Goal: Participate in discussion: Engage in conversation with other users on a specific topic

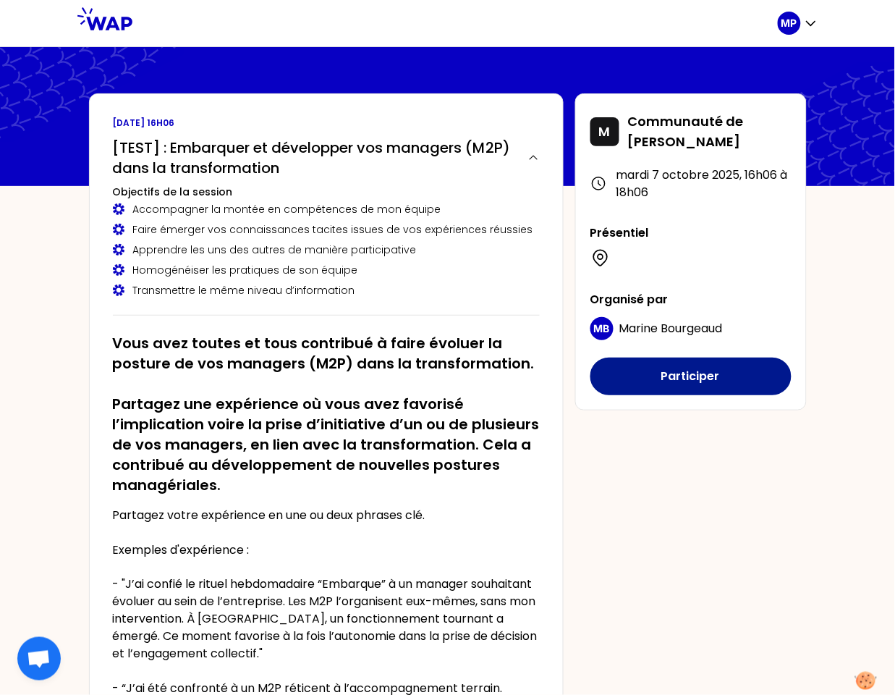
click at [642, 381] on button "Participer" at bounding box center [690, 376] width 201 height 38
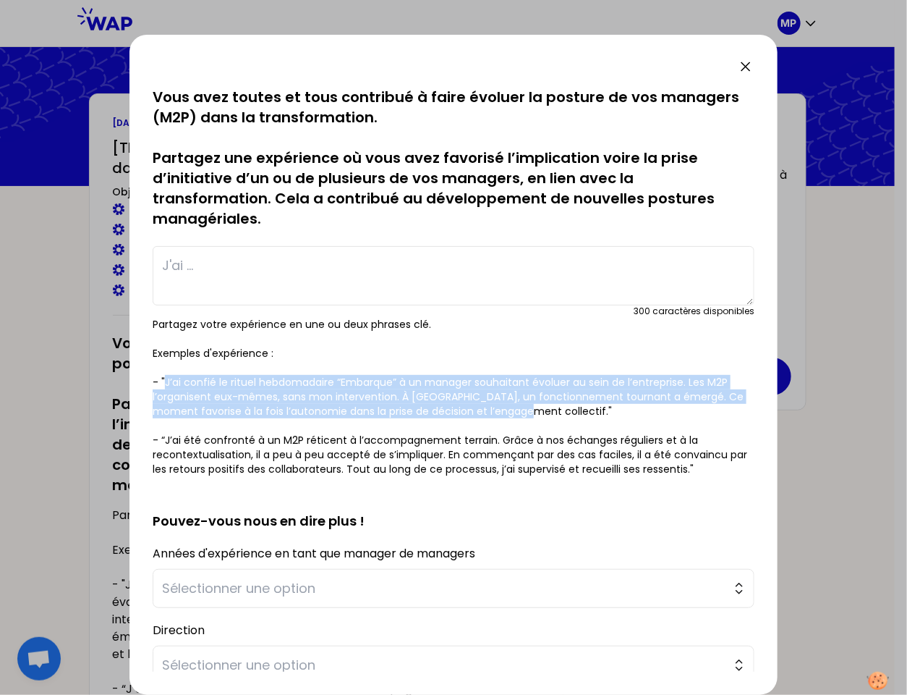
drag, startPoint x: 166, startPoint y: 378, endPoint x: 499, endPoint y: 407, distance: 334.1
click at [503, 411] on p "Partagez votre expérience en une ou deux phrases clé. Exemples d'expérience : -…" at bounding box center [454, 396] width 602 height 159
copy p "J’ai confié le rituel hebdomadaire “Embarque” à un manager souhaitant évoluer a…"
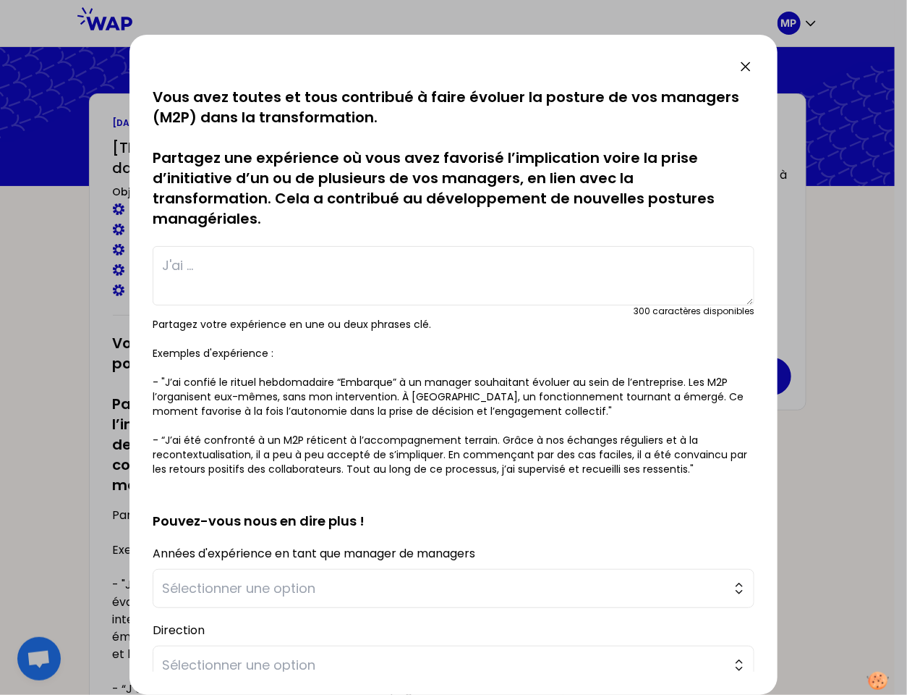
click at [300, 282] on textarea at bounding box center [454, 275] width 602 height 59
paste textarea "J’ai confié le rituel hebdomadaire “Embarque” à un manager souhaitant évoluer a…"
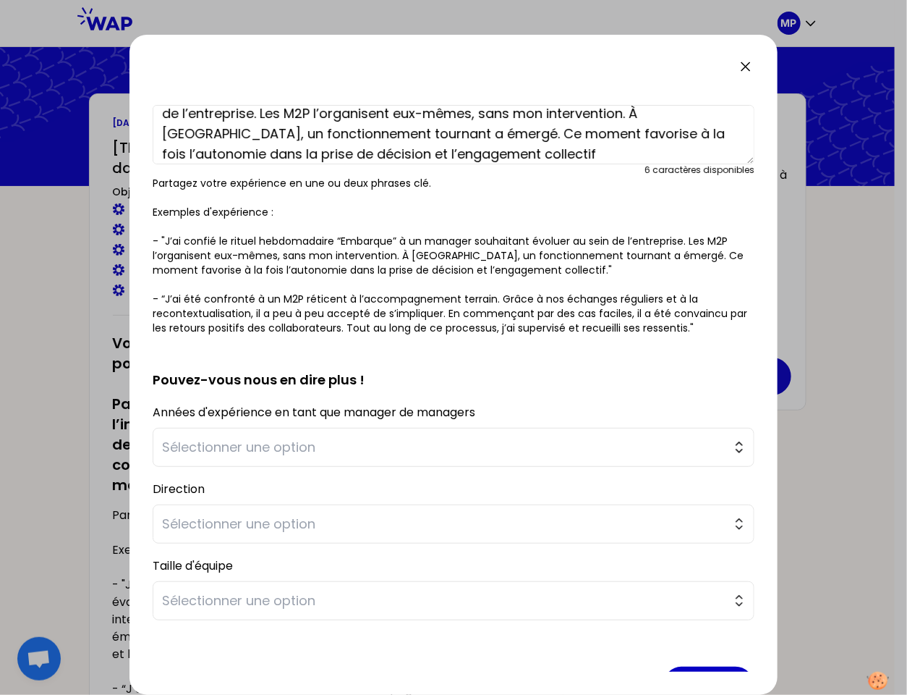
scroll to position [185, 0]
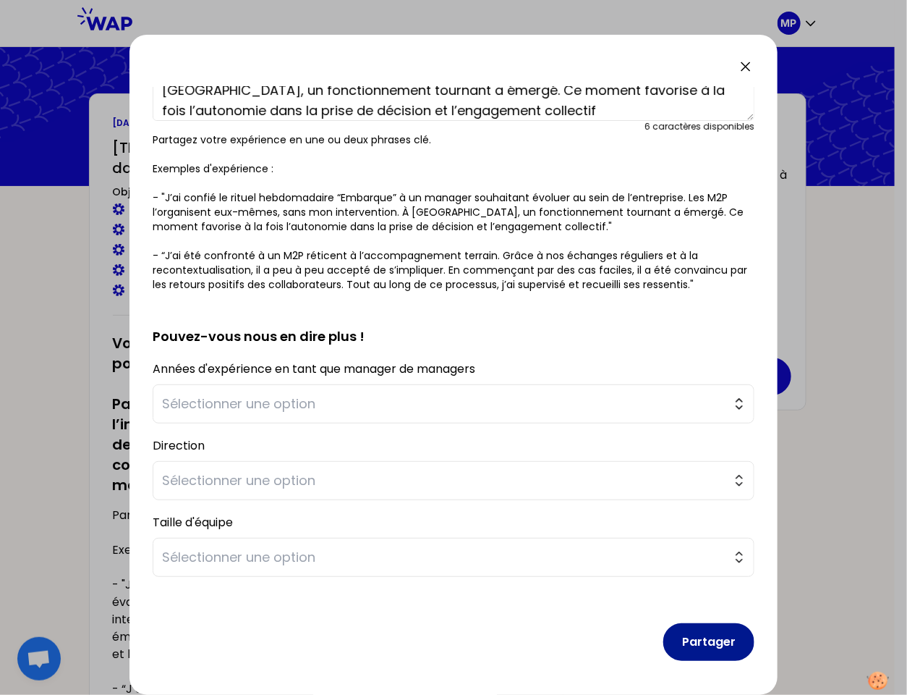
type textarea "J’ai confié le rituel hebdomadaire “Embarque” à un manager souhaitant évoluer a…"
click at [690, 646] on button "Partager" at bounding box center [709, 642] width 91 height 38
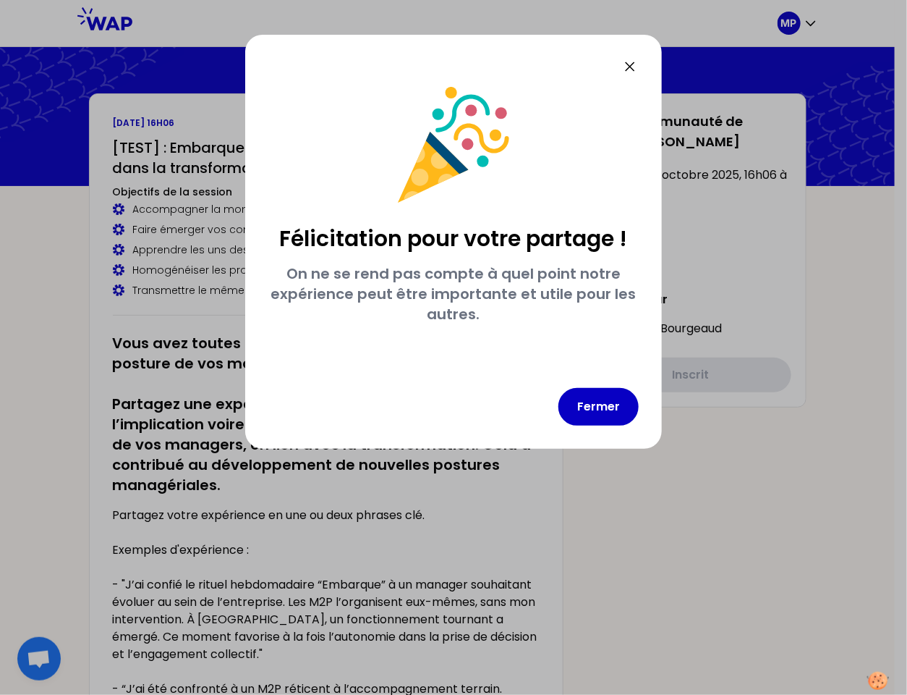
scroll to position [0, 0]
click at [585, 403] on button "Fermer" at bounding box center [599, 407] width 80 height 38
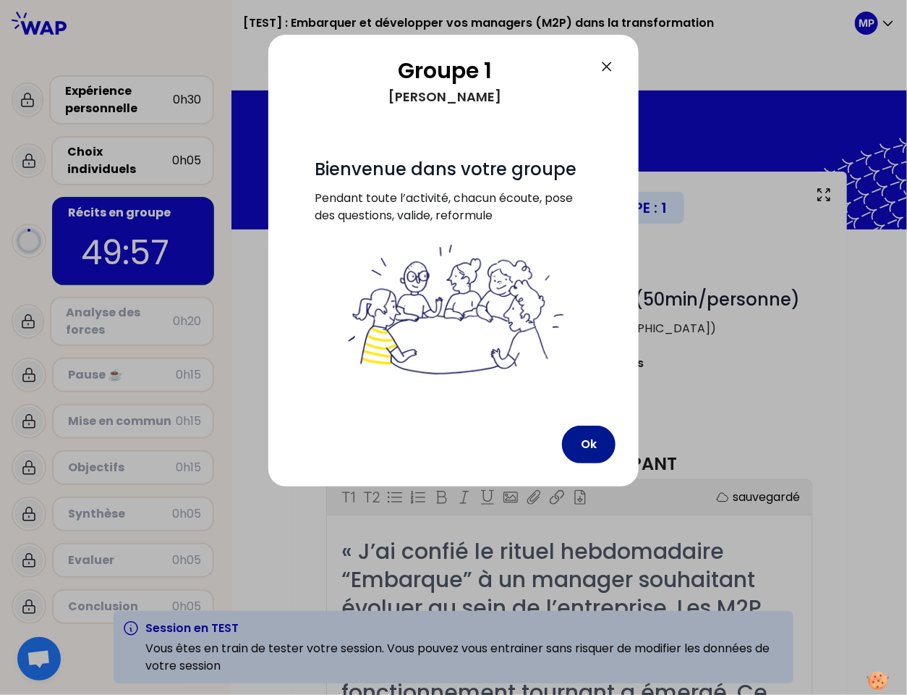
click at [582, 441] on button "Ok" at bounding box center [589, 444] width 54 height 38
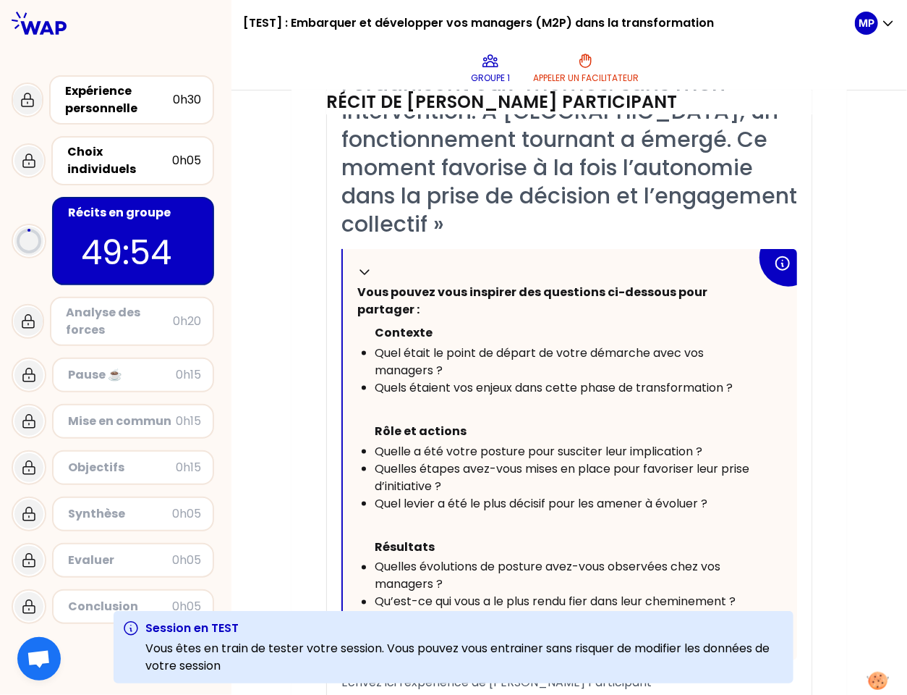
scroll to position [612, 0]
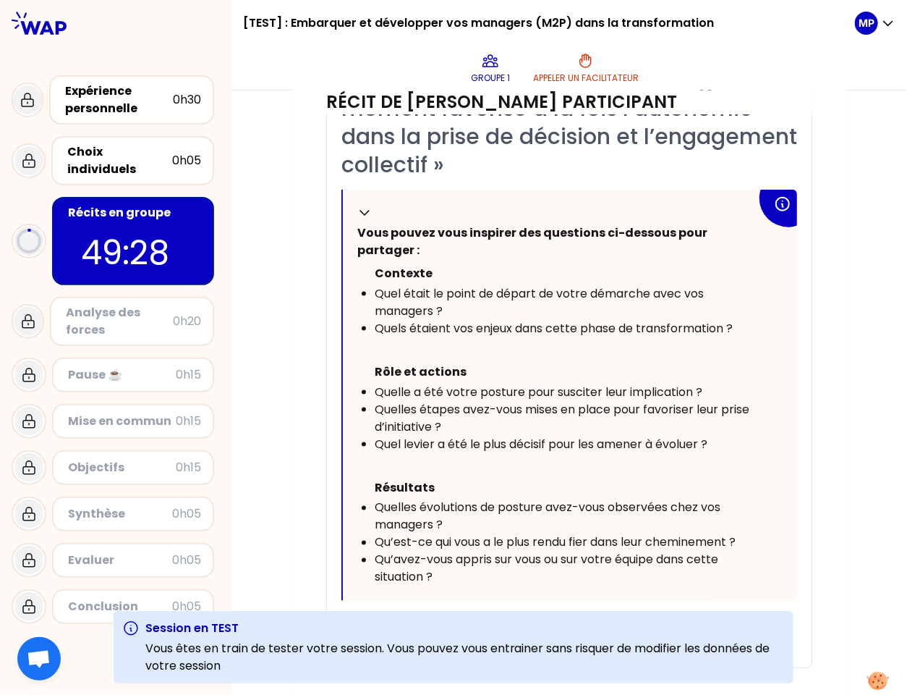
click at [450, 534] on span "Qu’est-ce qui vous a le plus rendu fier dans leur cheminement ?" at bounding box center [555, 542] width 361 height 17
click at [456, 615] on span "Écrivez ici l'expérience de [PERSON_NAME] Participant" at bounding box center [497, 623] width 310 height 17
click at [479, 615] on span "Écrivez ici l'expérience de [PERSON_NAME] Participant" at bounding box center [497, 623] width 310 height 17
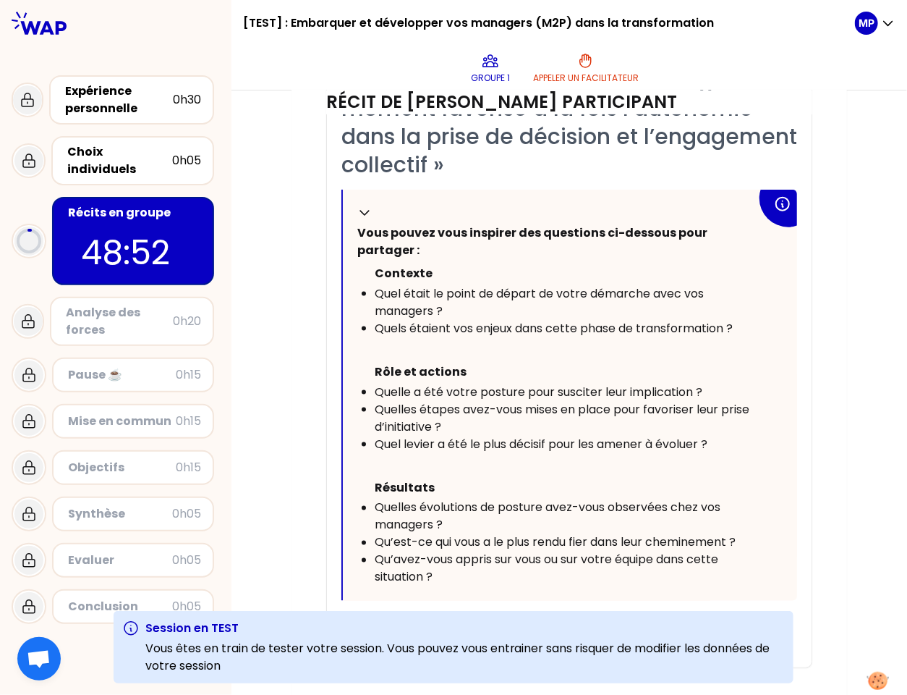
click at [656, 615] on div "Écrivez ici l'expérience de [PERSON_NAME] Participant" at bounding box center [570, 623] width 456 height 17
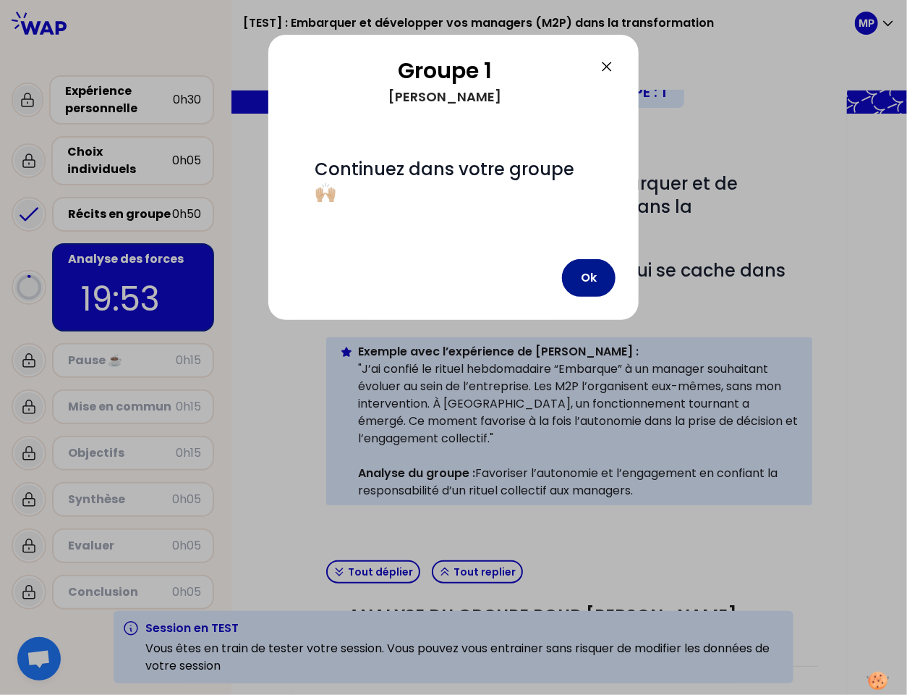
click at [609, 260] on button "Ok" at bounding box center [589, 278] width 54 height 38
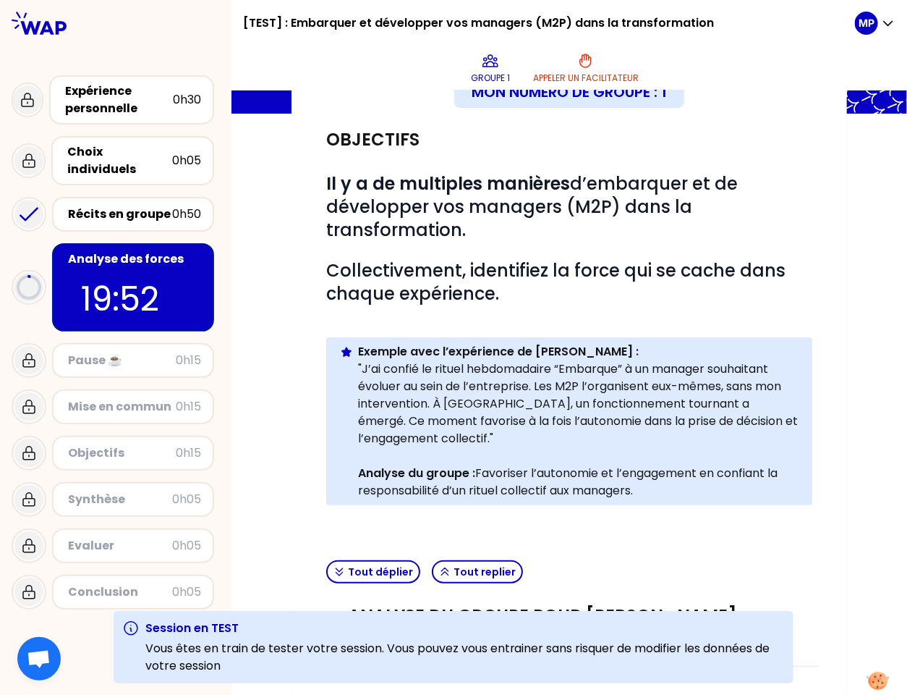
click at [434, 480] on strong "Analyse du groupe :" at bounding box center [416, 473] width 117 height 17
click at [688, 594] on div "ANALYSE DU GROUPE POUR [PERSON_NAME] Participant Ouvrir" at bounding box center [570, 628] width 498 height 77
click at [686, 605] on h3 "ANALYSE DU GROUPE POUR [PERSON_NAME] Participant" at bounding box center [555, 627] width 414 height 46
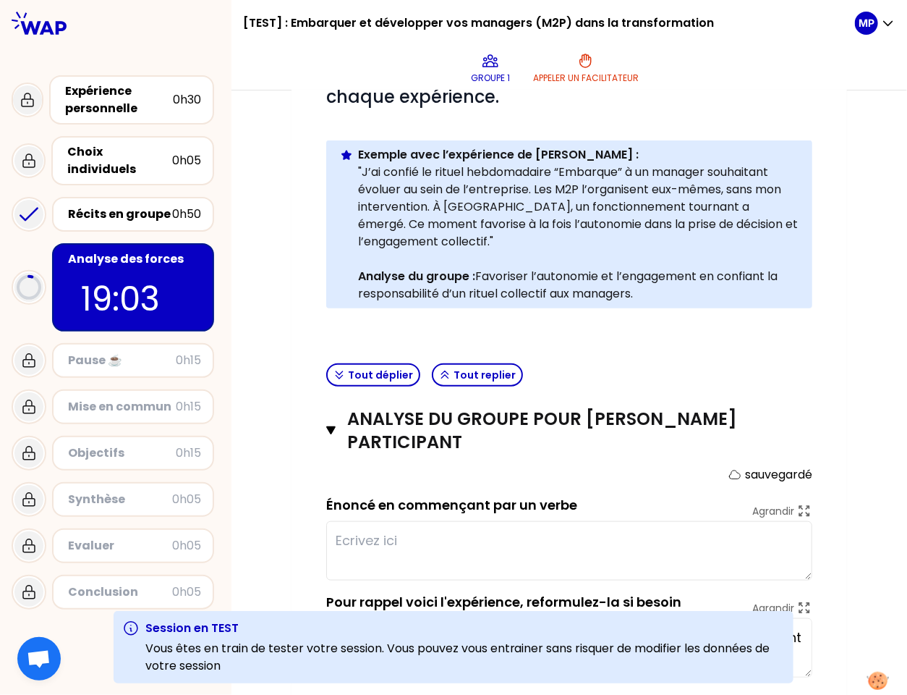
scroll to position [350, 0]
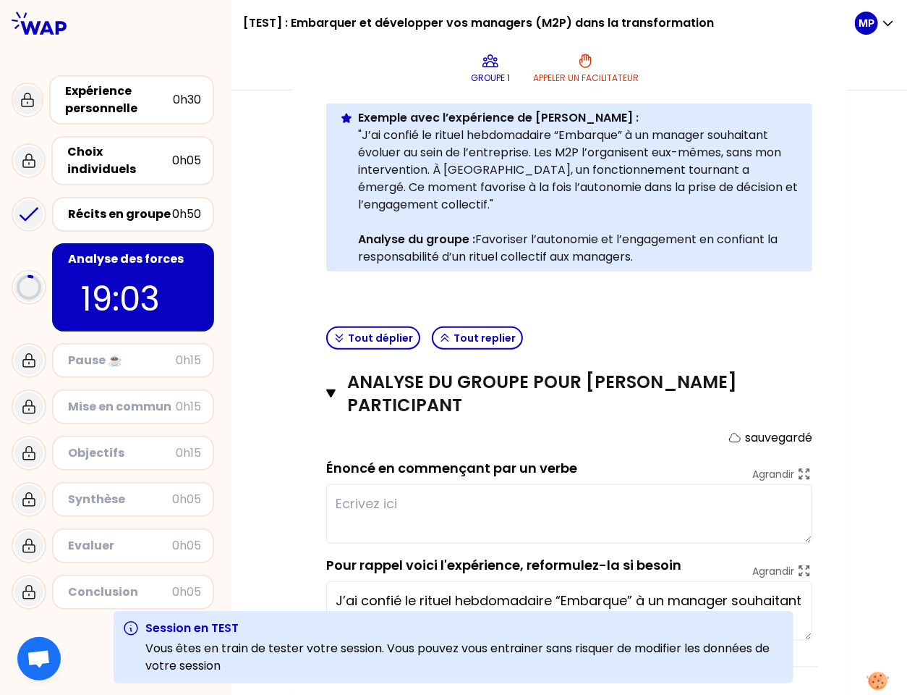
click at [522, 506] on textarea at bounding box center [569, 513] width 486 height 59
type textarea "test"
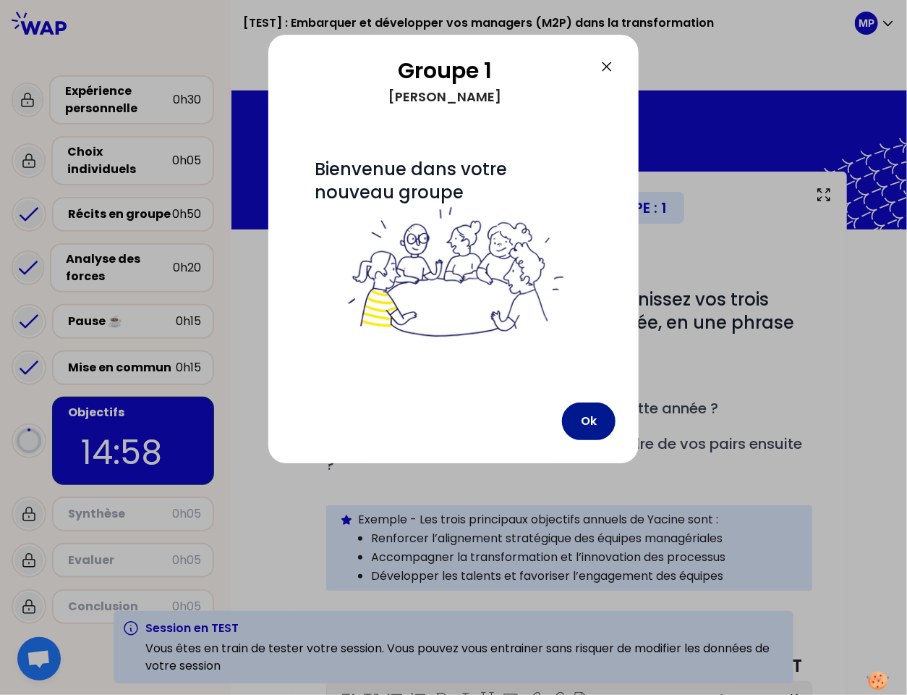
click at [601, 412] on button "Ok" at bounding box center [589, 421] width 54 height 38
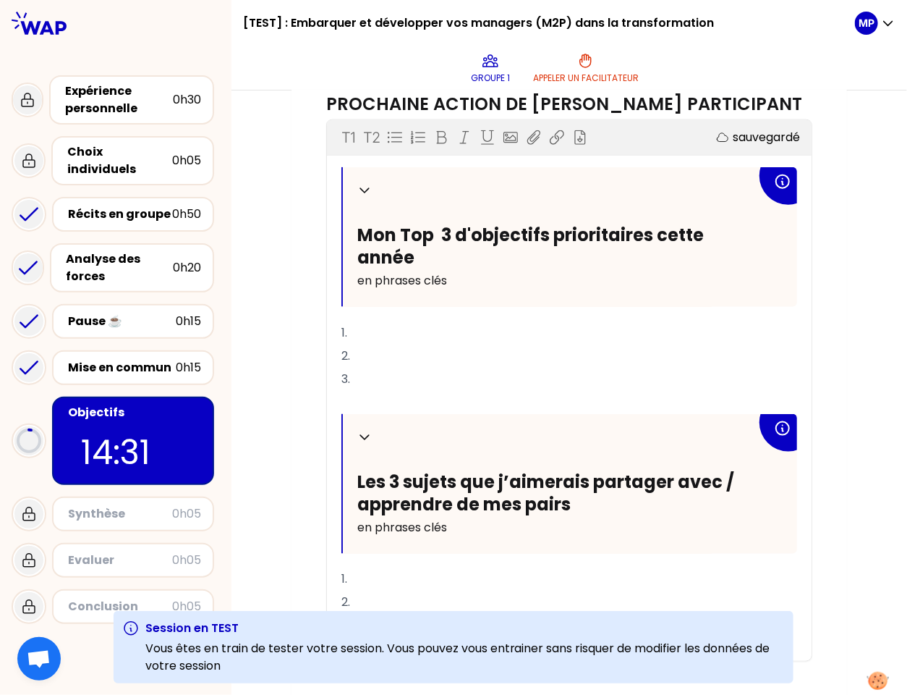
scroll to position [583, 0]
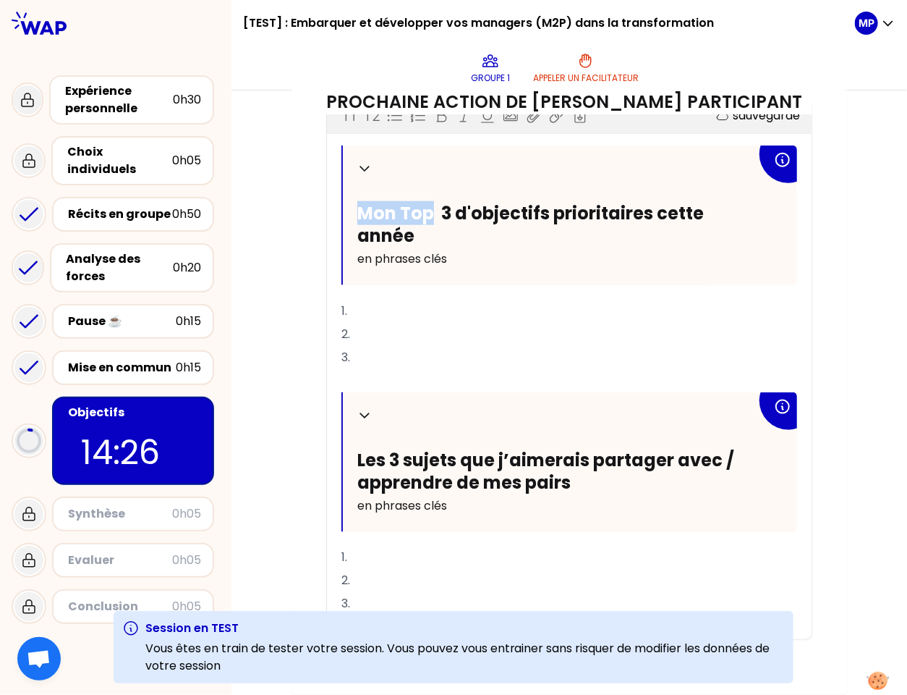
drag, startPoint x: 352, startPoint y: 208, endPoint x: 424, endPoint y: 209, distance: 71.6
click at [424, 209] on span "Mon Top 3 d'objectifs prioritaires cette année" at bounding box center [532, 224] width 350 height 46
click at [382, 307] on p "1." at bounding box center [570, 311] width 456 height 23
click at [422, 551] on p "1." at bounding box center [570, 557] width 456 height 23
click at [394, 611] on div "Session en TEST Vous êtes en train de tester votre session. Vous pouvez vous en…" at bounding box center [454, 647] width 681 height 72
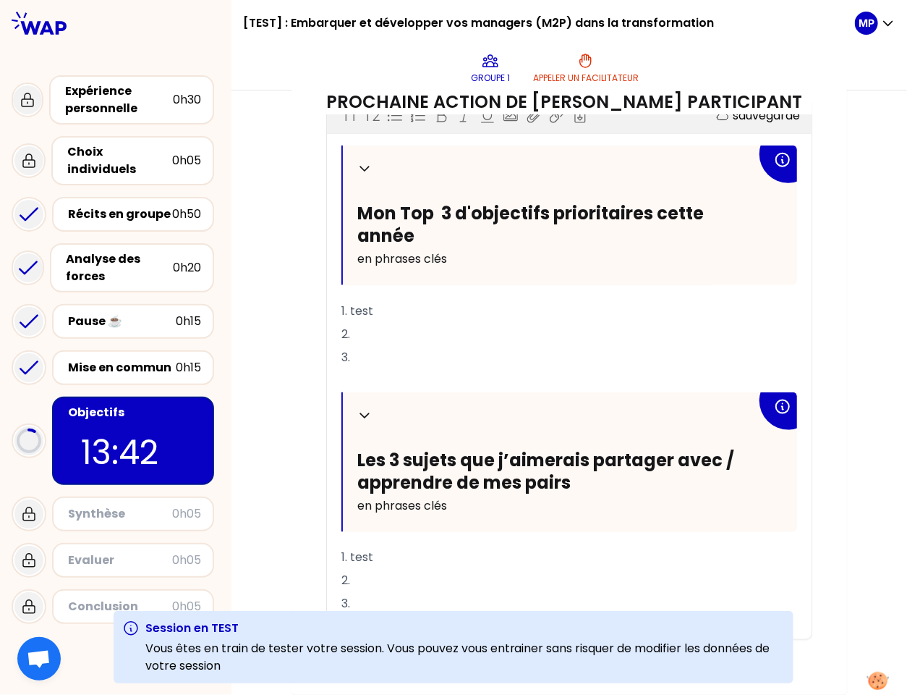
click at [381, 602] on p "3." at bounding box center [570, 604] width 456 height 23
